Goal: Task Accomplishment & Management: Use online tool/utility

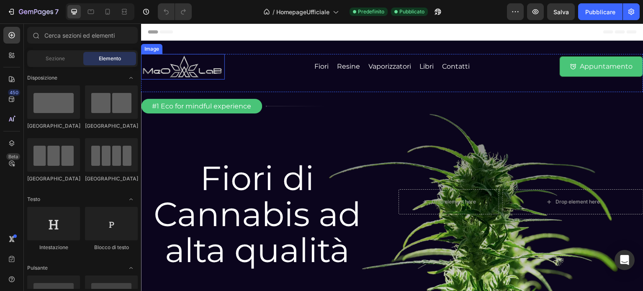
click at [181, 68] on img at bounding box center [183, 67] width 84 height 26
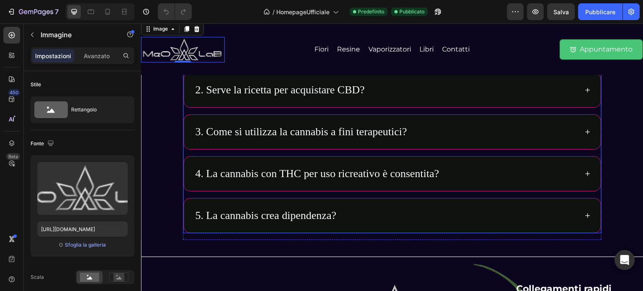
scroll to position [2116, 0]
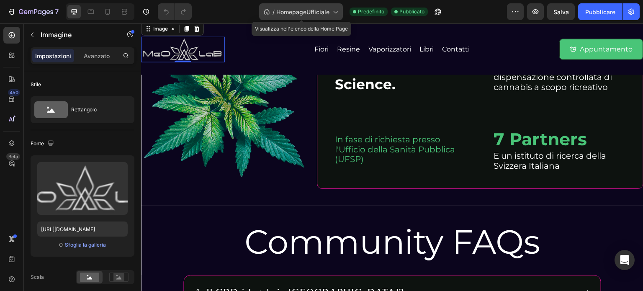
click at [330, 14] on div "/ HomepageUfficiale" at bounding box center [301, 11] width 84 height 17
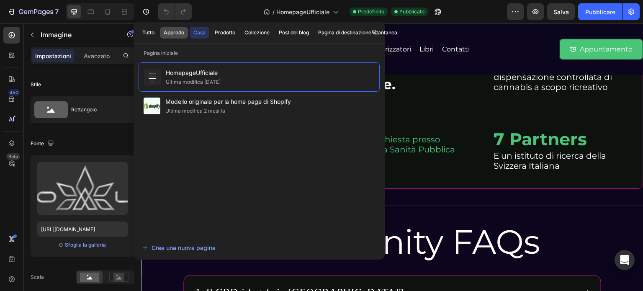
click at [177, 35] on font "Approdo" at bounding box center [174, 32] width 21 height 6
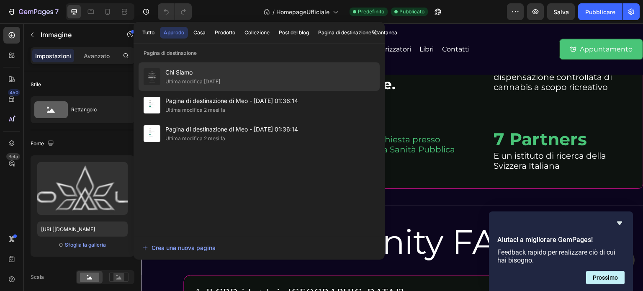
click at [194, 75] on span "Chi Siamo" at bounding box center [192, 72] width 55 height 10
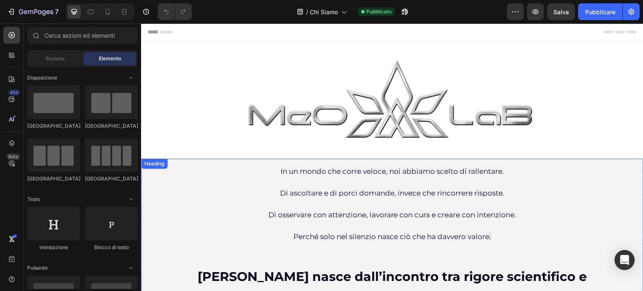
click at [232, 193] on h2 "In un mondo che corre veloce, noi abbiamo scelto di rallentare. Di ascoltare e …" at bounding box center [392, 243] width 419 height 169
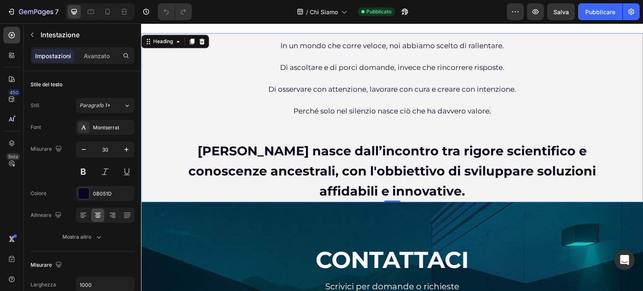
click at [207, 107] on h2 "In un mondo che corre veloce, noi abbiamo scelto di rallentare. Di ascoltare e …" at bounding box center [392, 117] width 419 height 169
click at [184, 191] on p "In un mondo che corre veloce, noi abbiamo scelto di rallentare. Di ascoltare e …" at bounding box center [392, 118] width 417 height 168
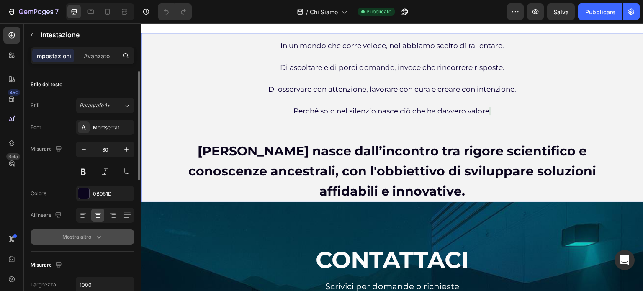
scroll to position [42, 0]
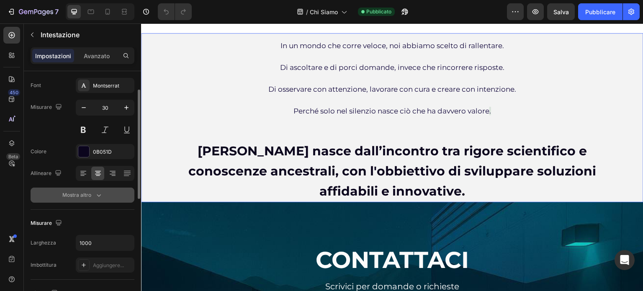
click at [69, 196] on font "Mostra altro" at bounding box center [76, 195] width 29 height 6
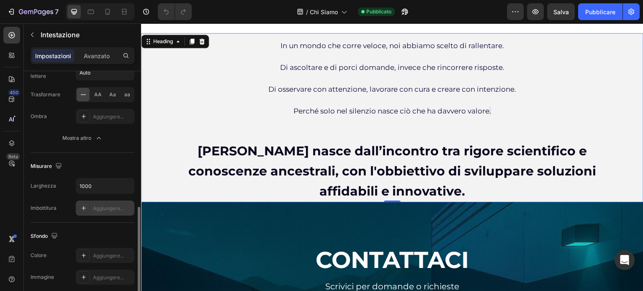
scroll to position [293, 0]
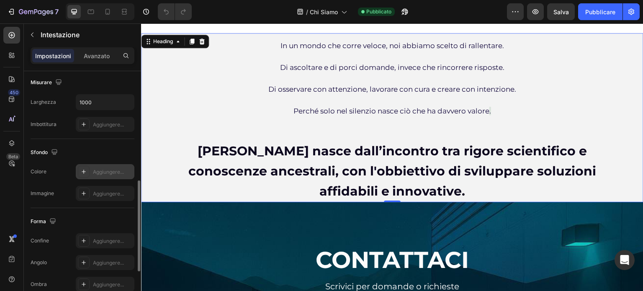
click at [99, 172] on font "Aggiungere..." at bounding box center [108, 172] width 31 height 6
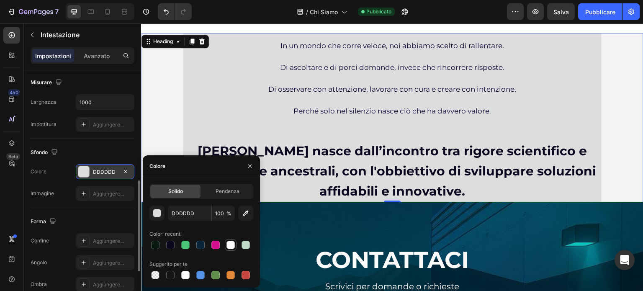
click at [232, 246] on div at bounding box center [231, 245] width 8 height 8
type input "FCFCFC"
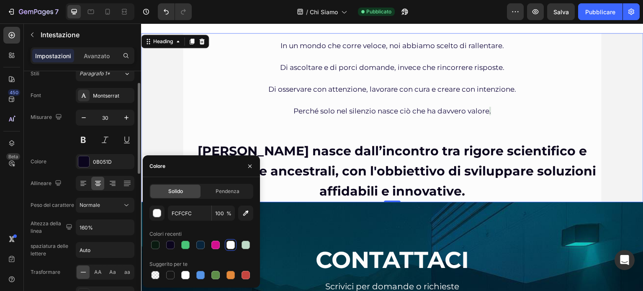
scroll to position [0, 0]
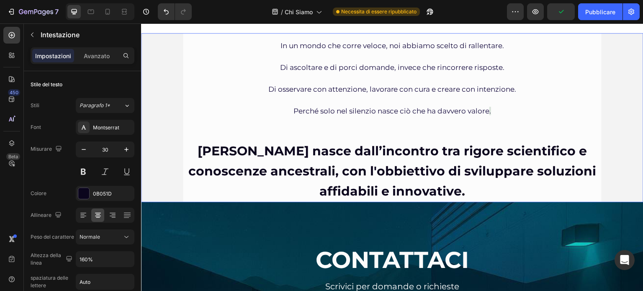
click at [163, 132] on div "In un mondo che corre veloce, noi abbiamo scelto di rallentare. Di ascoltare e …" at bounding box center [392, 117] width 503 height 169
click at [159, 115] on div "In un mondo che corre veloce, noi abbiamo scelto di rallentare. Di ascoltare e …" at bounding box center [392, 117] width 503 height 169
click at [98, 55] on font "Avanzato" at bounding box center [97, 55] width 26 height 7
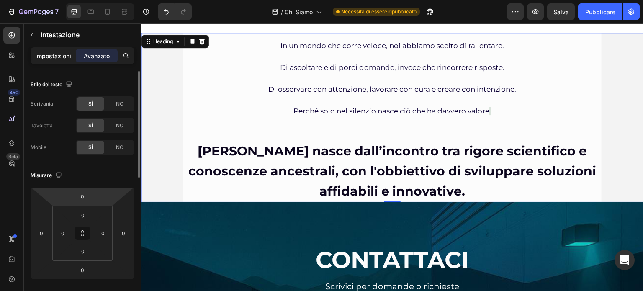
click at [50, 50] on div "Impostazioni" at bounding box center [53, 55] width 42 height 13
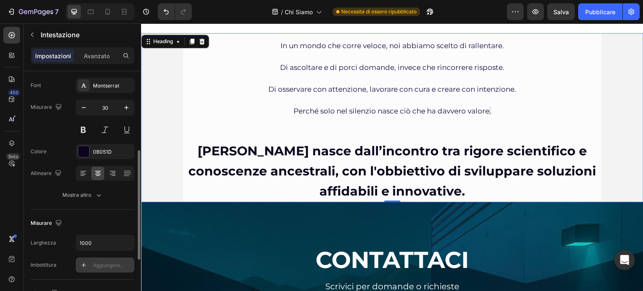
scroll to position [126, 0]
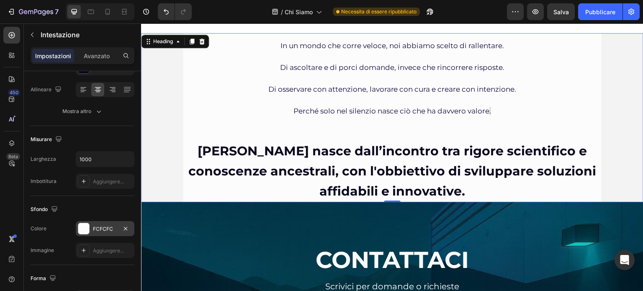
click at [100, 226] on font "FCFCFC" at bounding box center [103, 229] width 20 height 6
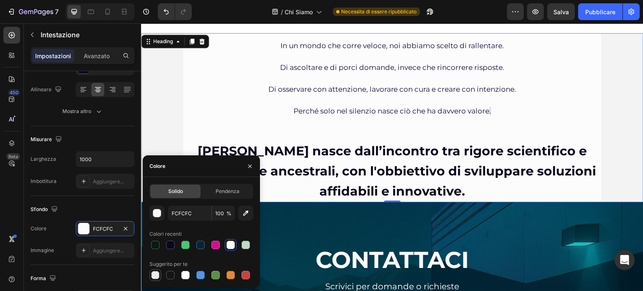
click at [155, 276] on div at bounding box center [155, 275] width 8 height 8
type input "000000"
type input "0"
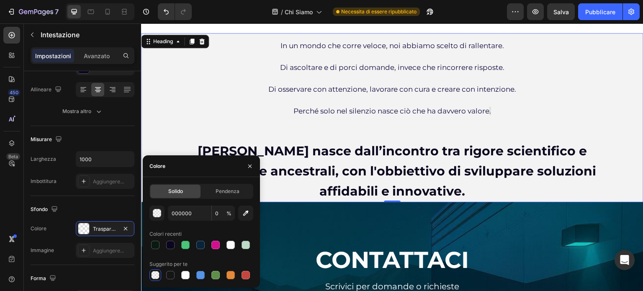
click at [165, 128] on div "⁠⁠⁠⁠⁠⁠⁠ In un mondo che corre veloce, noi abbiamo scelto di rallentare. Di asco…" at bounding box center [392, 117] width 503 height 169
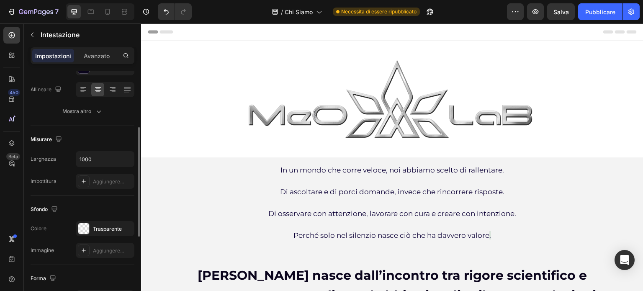
scroll to position [0, 0]
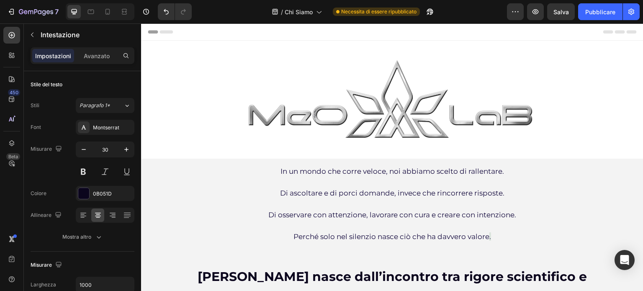
click at [243, 190] on h2 "In un mondo che corre veloce, noi abbiamo scelto di rallentare. Di ascoltare e …" at bounding box center [392, 243] width 419 height 169
click at [198, 208] on p "In un mondo che corre veloce, noi abbiamo scelto di rallentare. Di ascoltare e …" at bounding box center [392, 244] width 417 height 168
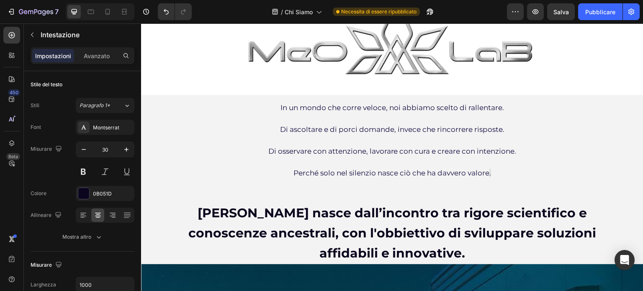
scroll to position [126, 0]
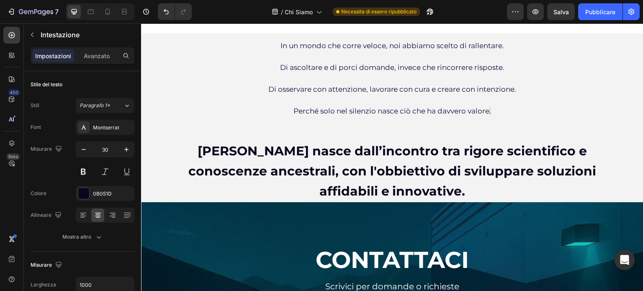
click at [196, 114] on p "In un mondo che corre veloce, noi abbiamo scelto di rallentare. Di ascoltare e …" at bounding box center [392, 118] width 417 height 168
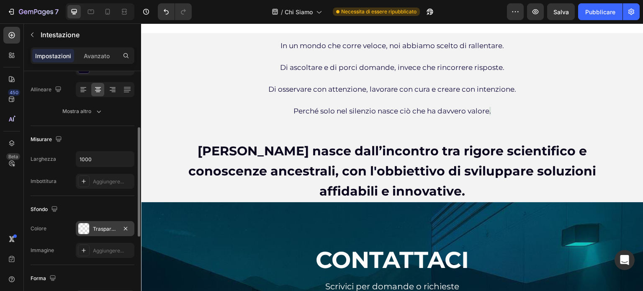
click at [96, 227] on font "Trasparente" at bounding box center [107, 229] width 29 height 6
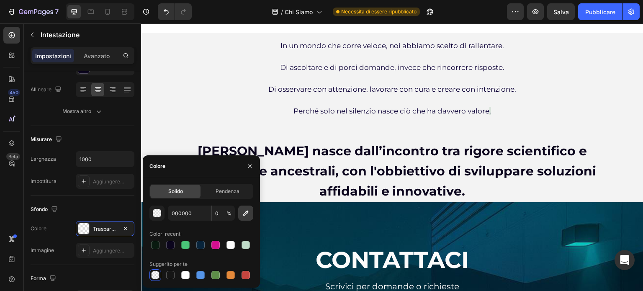
click at [246, 214] on icon "button" at bounding box center [246, 213] width 8 height 8
type input "FFFFFF"
type input "100"
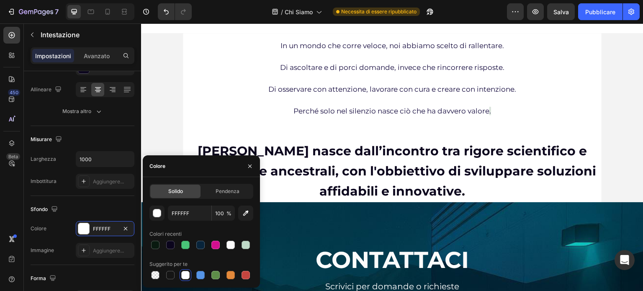
click at [170, 98] on div "⁠⁠⁠⁠⁠⁠⁠ In un mondo che corre veloce, noi abbiamo scelto di rallentare. Di asco…" at bounding box center [392, 117] width 503 height 169
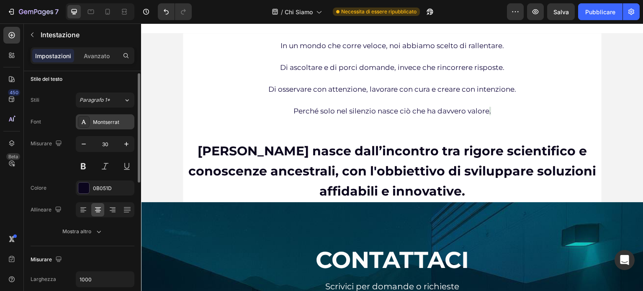
scroll to position [0, 0]
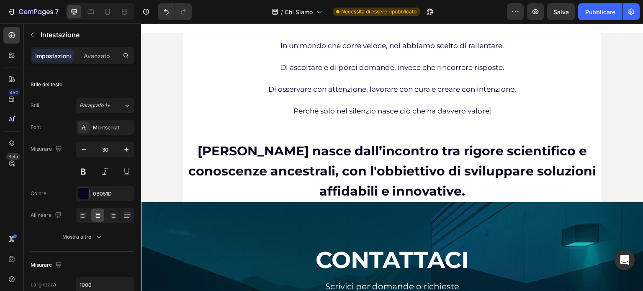
click at [619, 88] on div "⁠⁠⁠⁠⁠⁠⁠ In un mondo che corre veloce, noi abbiamo scelto di rallentare. Di asco…" at bounding box center [392, 117] width 503 height 169
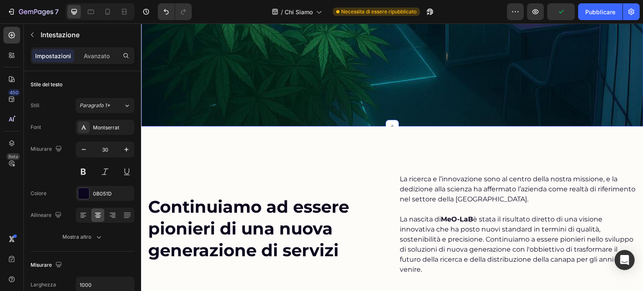
scroll to position [628, 0]
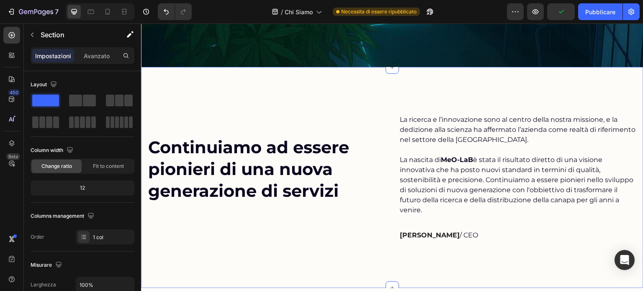
click at [386, 96] on div "Continuiamo ad essere pionieri di una nuova generazione di servizi Heading La r…" at bounding box center [392, 177] width 503 height 221
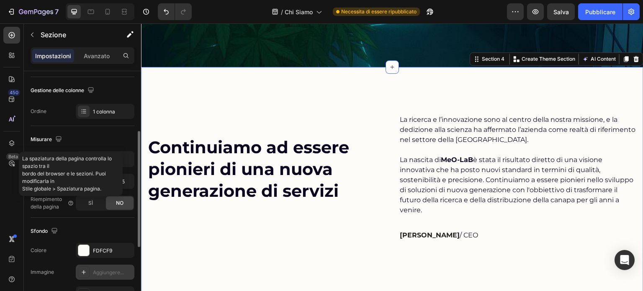
scroll to position [168, 0]
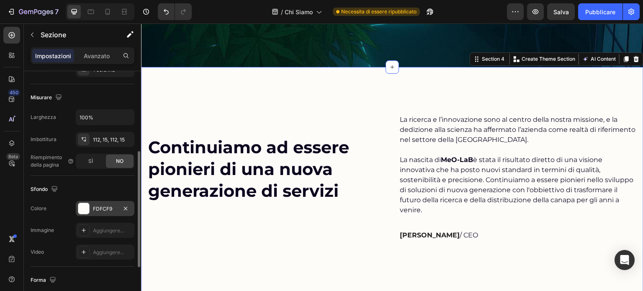
click at [101, 203] on div "FDFCF9" at bounding box center [105, 208] width 59 height 15
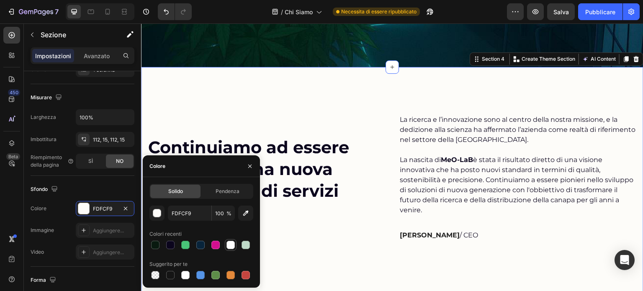
click at [230, 247] on div at bounding box center [231, 245] width 8 height 8
click at [277, 97] on div "Continuiamo ad essere pionieri di una nuova generazione di servizi Heading La r…" at bounding box center [392, 187] width 503 height 241
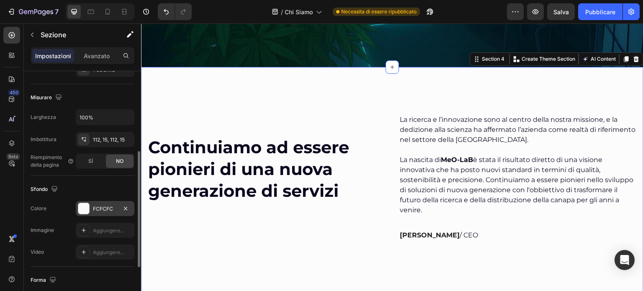
click at [102, 209] on font "FCFCFC" at bounding box center [103, 209] width 20 height 6
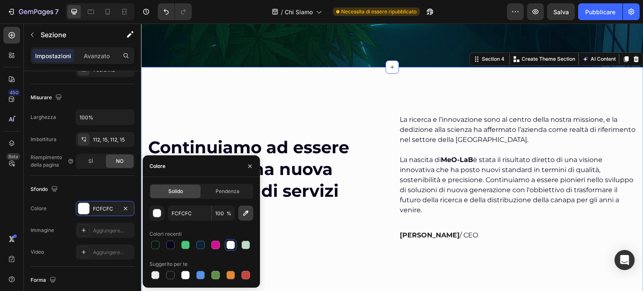
click at [243, 211] on icon "button" at bounding box center [246, 213] width 8 height 8
click at [241, 215] on button "button" at bounding box center [245, 213] width 15 height 15
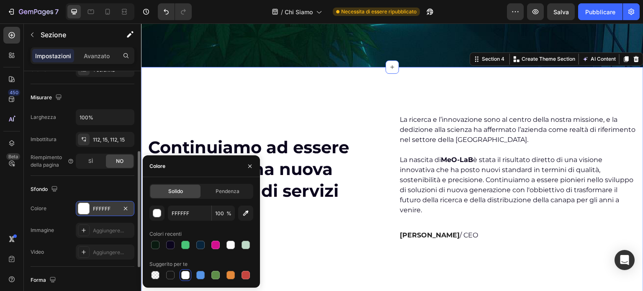
type input "212121"
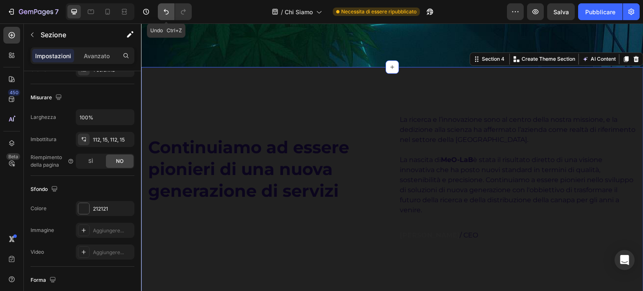
click at [163, 10] on icon "Annulla/Ripristina" at bounding box center [166, 12] width 8 height 8
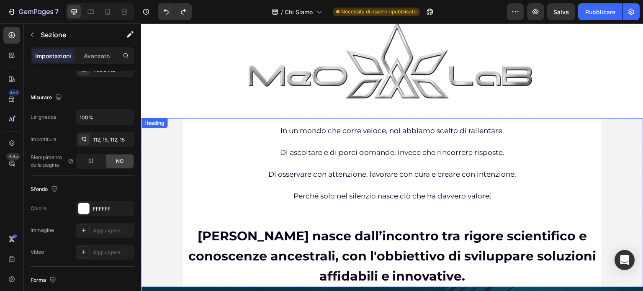
scroll to position [0, 0]
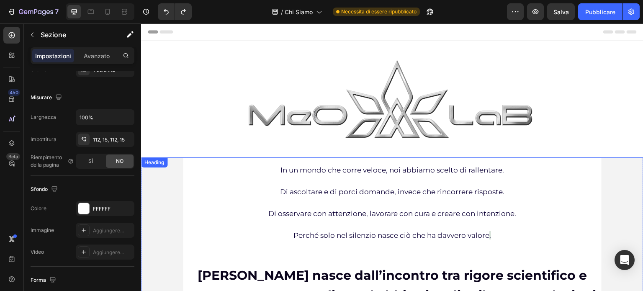
click at [165, 201] on div "In un mondo che corre veloce, noi abbiamo scelto di rallentare. Di ascoltare e …" at bounding box center [392, 242] width 503 height 169
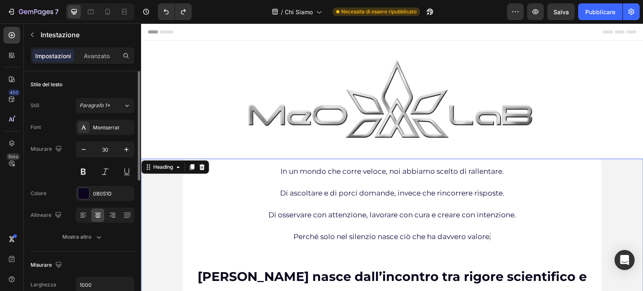
scroll to position [42, 0]
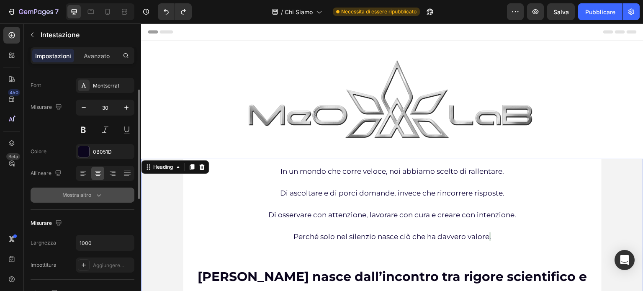
click at [83, 196] on font "Mostra altro" at bounding box center [76, 195] width 29 height 6
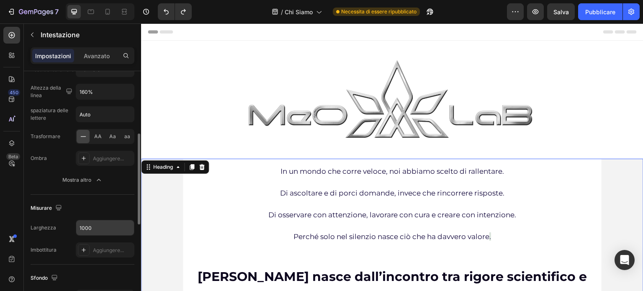
scroll to position [209, 0]
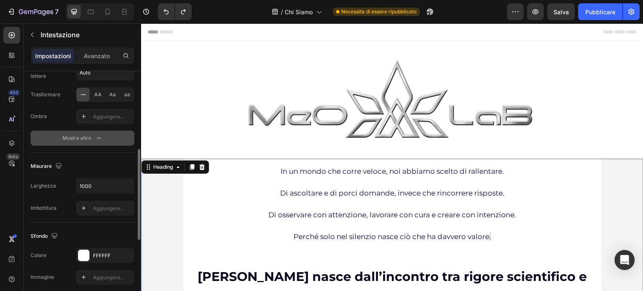
click at [90, 138] on font "Mostra altro" at bounding box center [76, 138] width 29 height 6
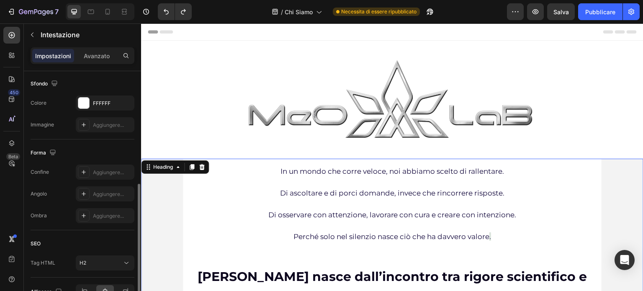
scroll to position [293, 0]
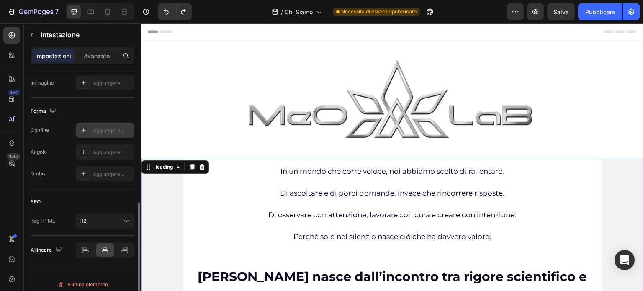
click at [108, 129] on font "Aggiungere..." at bounding box center [108, 130] width 31 height 6
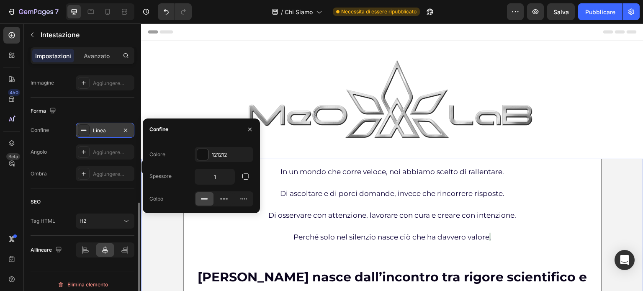
click at [108, 129] on div "Linea" at bounding box center [105, 131] width 24 height 8
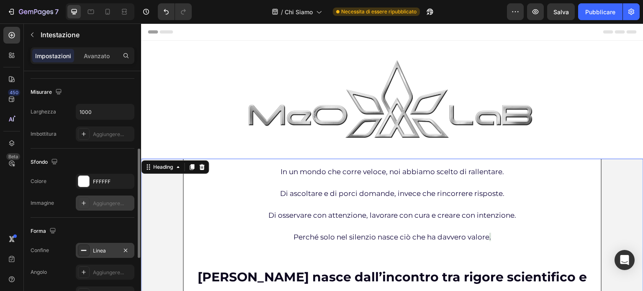
scroll to position [131, 0]
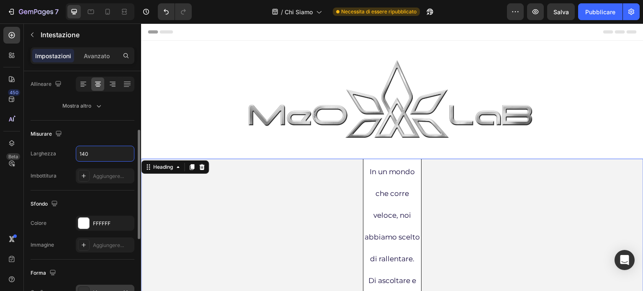
type input "1400"
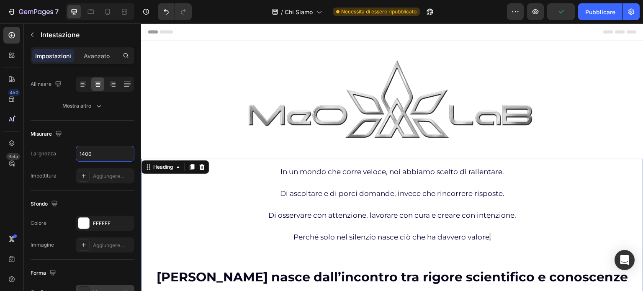
click at [627, 120] on div at bounding box center [392, 99] width 503 height 91
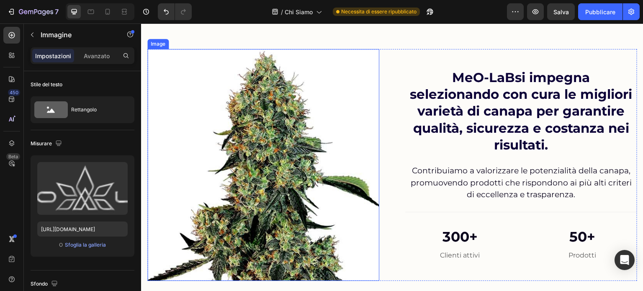
scroll to position [963, 0]
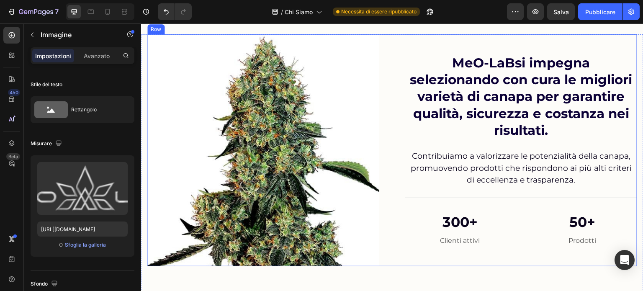
click at [398, 109] on div "Image MeO-LaB si impegna selezionando con cura le migliori varietà di canapa pe…" at bounding box center [392, 150] width 490 height 232
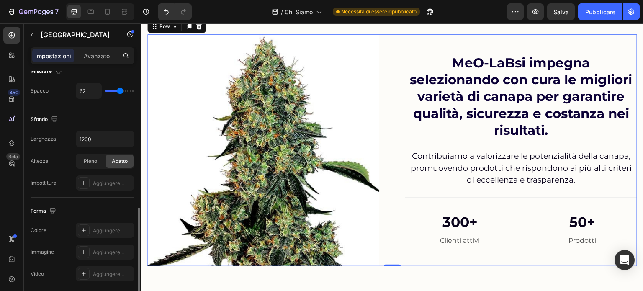
scroll to position [236, 0]
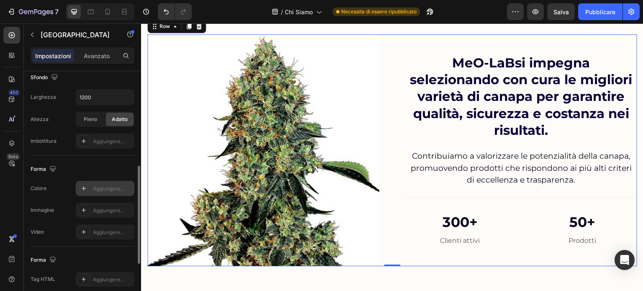
click at [96, 189] on font "Aggiungere..." at bounding box center [108, 189] width 31 height 6
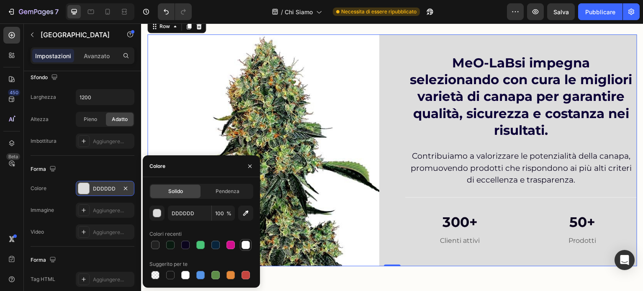
click at [248, 244] on div at bounding box center [246, 245] width 8 height 8
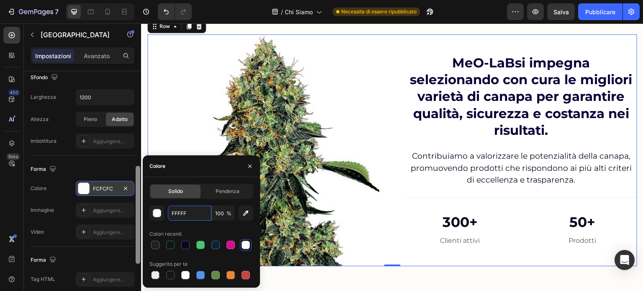
type input "FFFFFF"
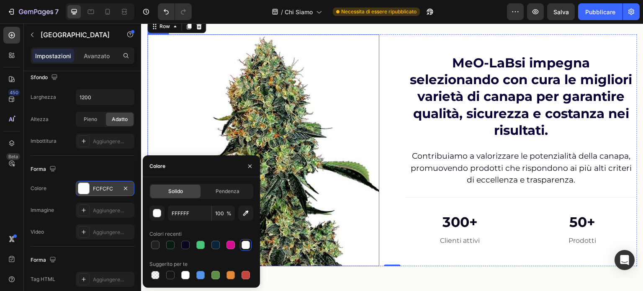
click at [352, 143] on img at bounding box center [263, 150] width 232 height 232
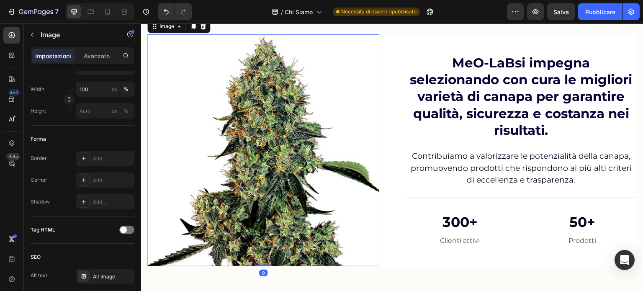
scroll to position [0, 0]
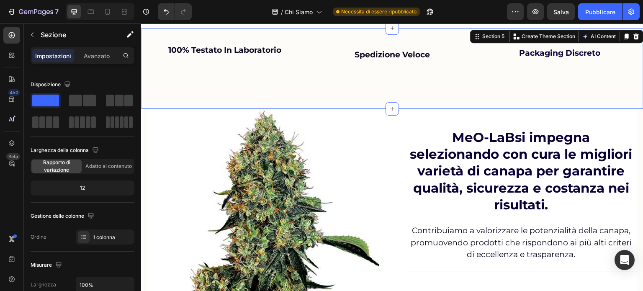
scroll to position [838, 0]
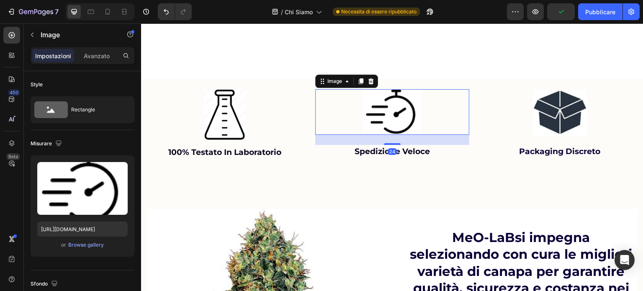
click at [315, 132] on div at bounding box center [392, 112] width 155 height 46
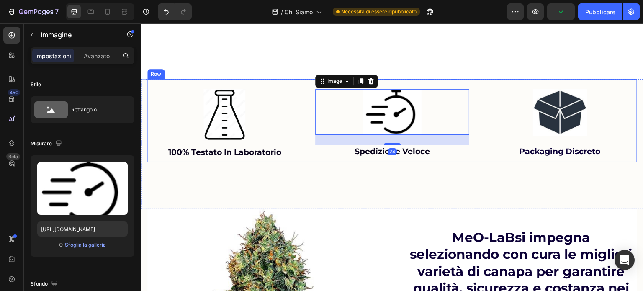
click at [284, 79] on div "Image 100% testato in laboratorio Text block" at bounding box center [224, 120] width 155 height 83
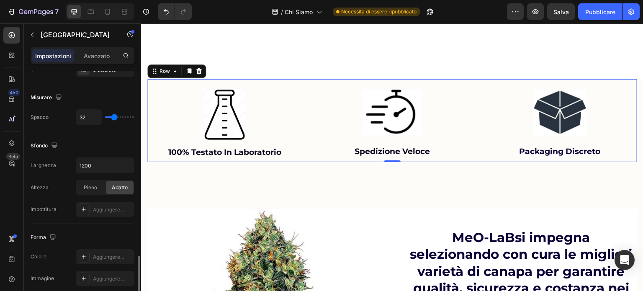
scroll to position [293, 0]
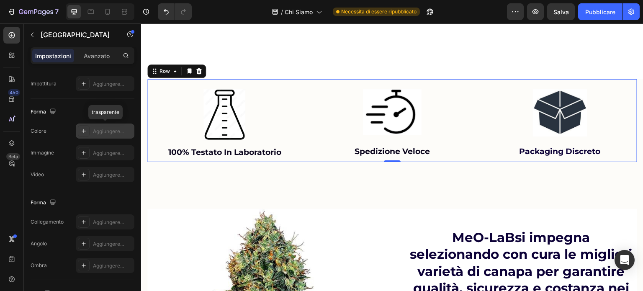
click at [98, 129] on font "Aggiungere..." at bounding box center [108, 131] width 31 height 6
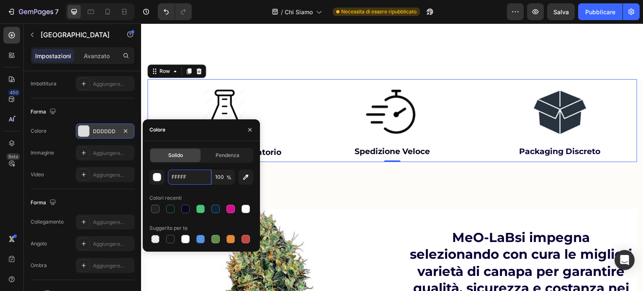
type input "FFFFFF"
click at [342, 186] on div "Image 100% testato in laboratorio Text block Image spedizione veloce Text block…" at bounding box center [392, 144] width 503 height 130
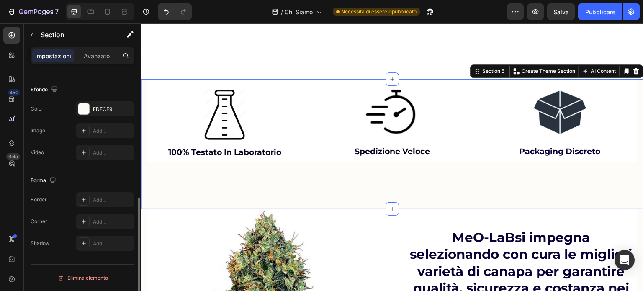
scroll to position [0, 0]
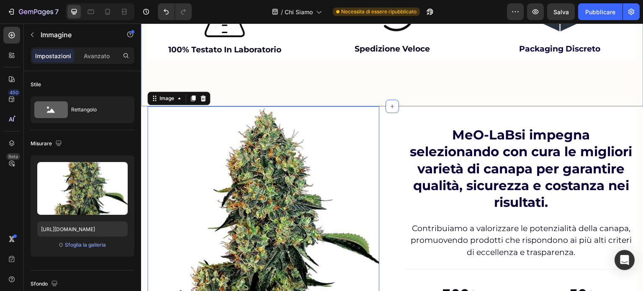
scroll to position [922, 0]
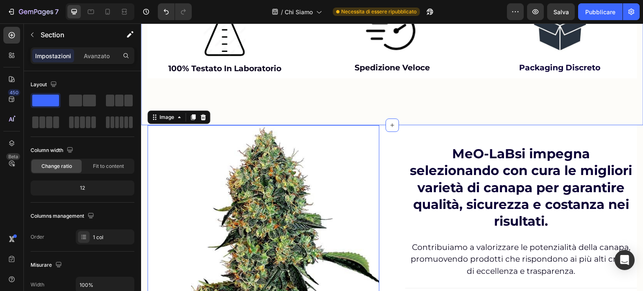
click at [460, 99] on div "Image 100% testato in laboratorio Text block Image spedizione veloce Text block…" at bounding box center [392, 60] width 503 height 130
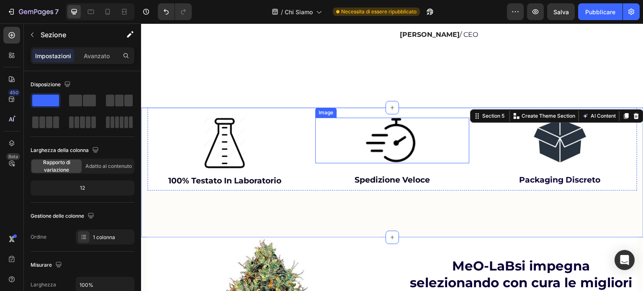
scroll to position [796, 0]
